Goal: Task Accomplishment & Management: Use online tool/utility

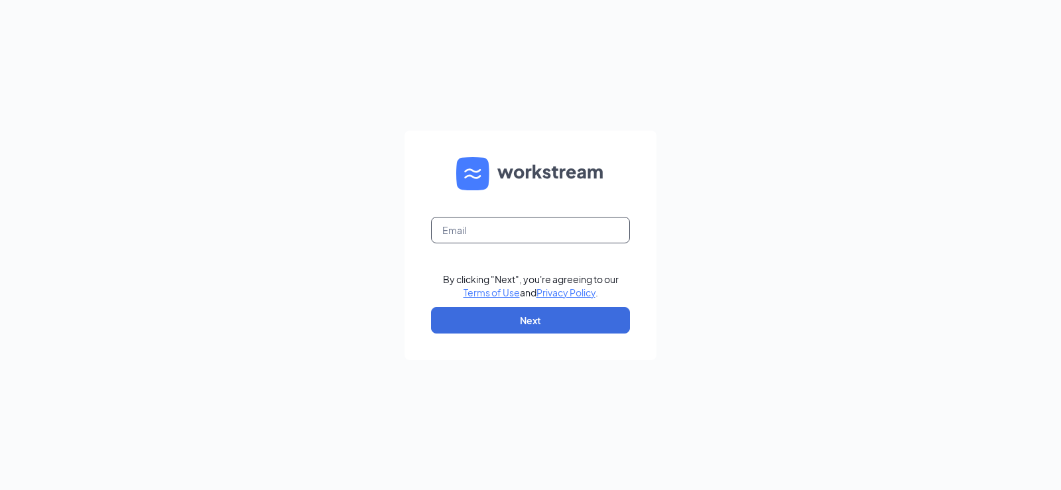
click at [459, 229] on input "text" at bounding box center [530, 230] width 199 height 27
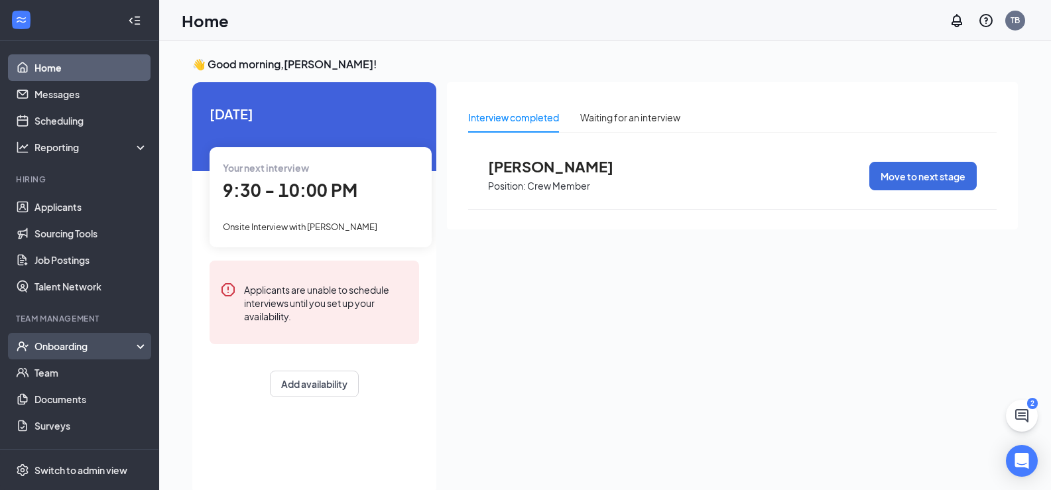
click at [43, 349] on div "Onboarding" at bounding box center [85, 345] width 102 height 13
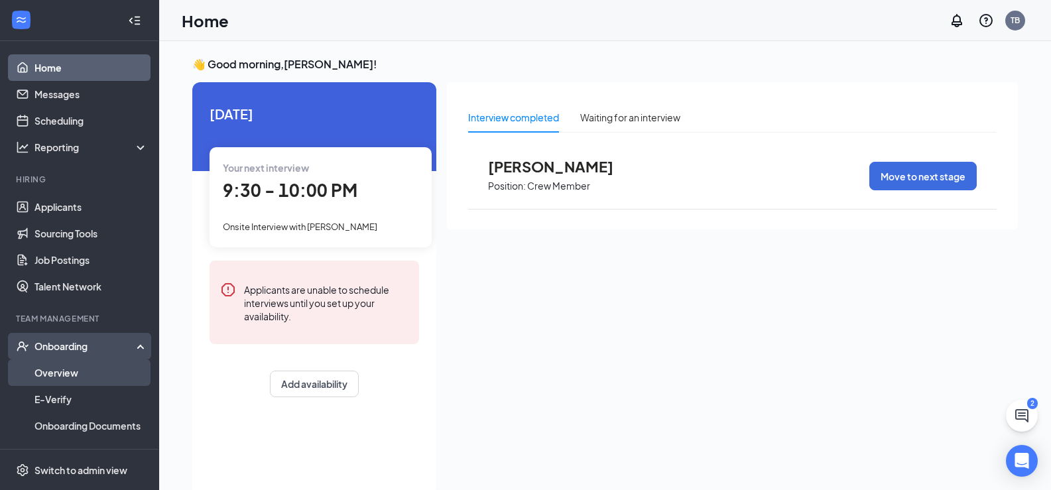
click at [56, 375] on link "Overview" at bounding box center [90, 372] width 113 height 27
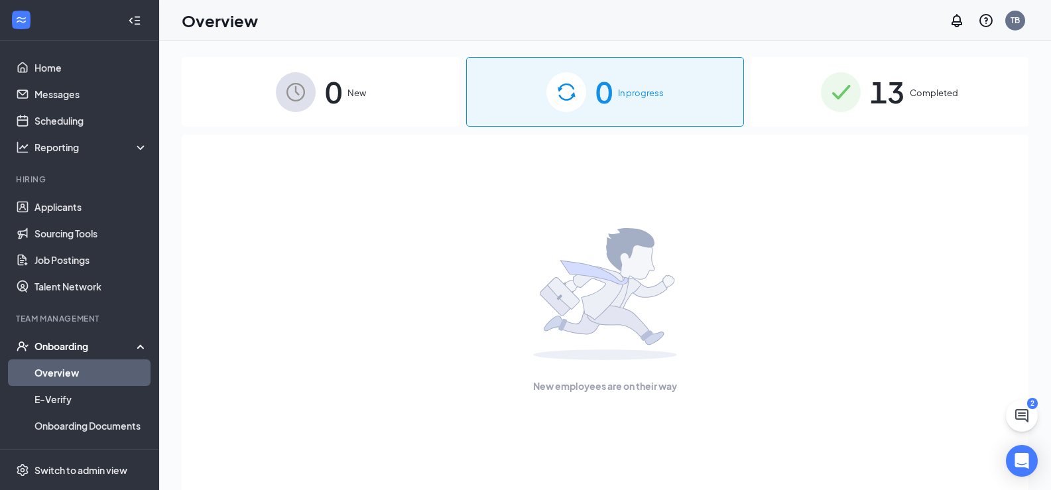
click at [919, 96] on span "Completed" at bounding box center [933, 92] width 48 height 13
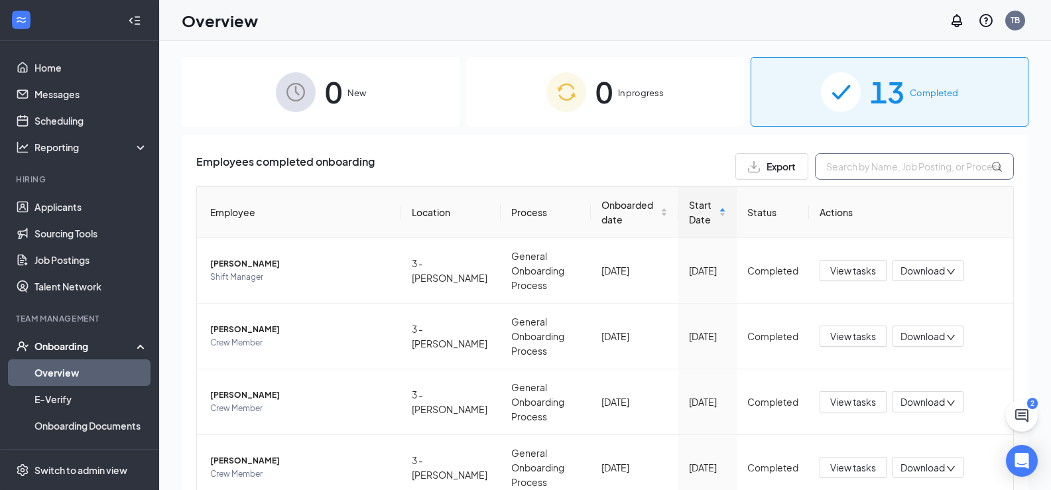
drag, startPoint x: 864, startPoint y: 159, endPoint x: 840, endPoint y: 138, distance: 31.9
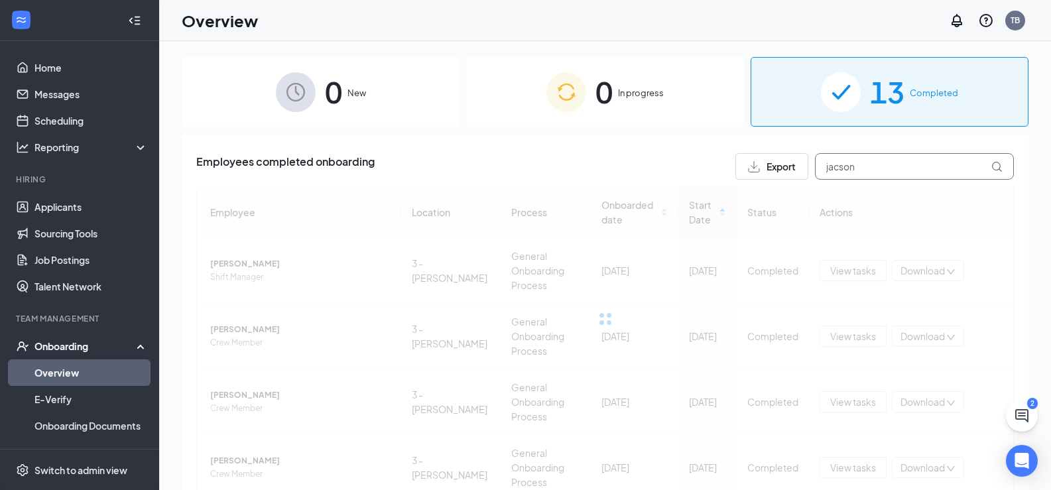
type input "jacson"
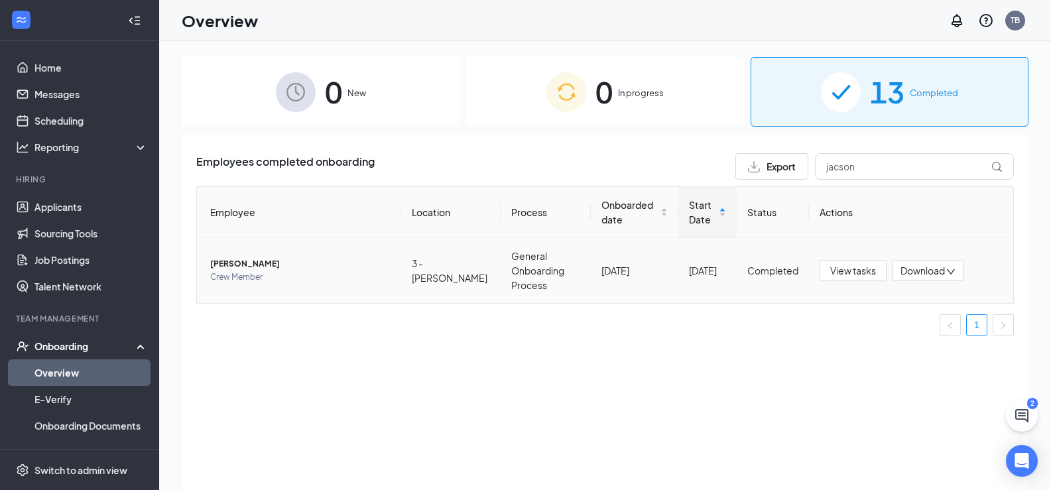
click at [927, 264] on span "Download" at bounding box center [922, 271] width 44 height 14
click at [970, 300] on div "Download summary" at bounding box center [971, 296] width 143 height 16
